Goal: Task Accomplishment & Management: Manage account settings

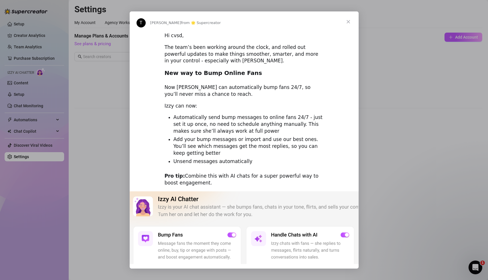
click at [348, 21] on span "Close" at bounding box center [348, 21] width 21 height 21
